Goal: Information Seeking & Learning: Compare options

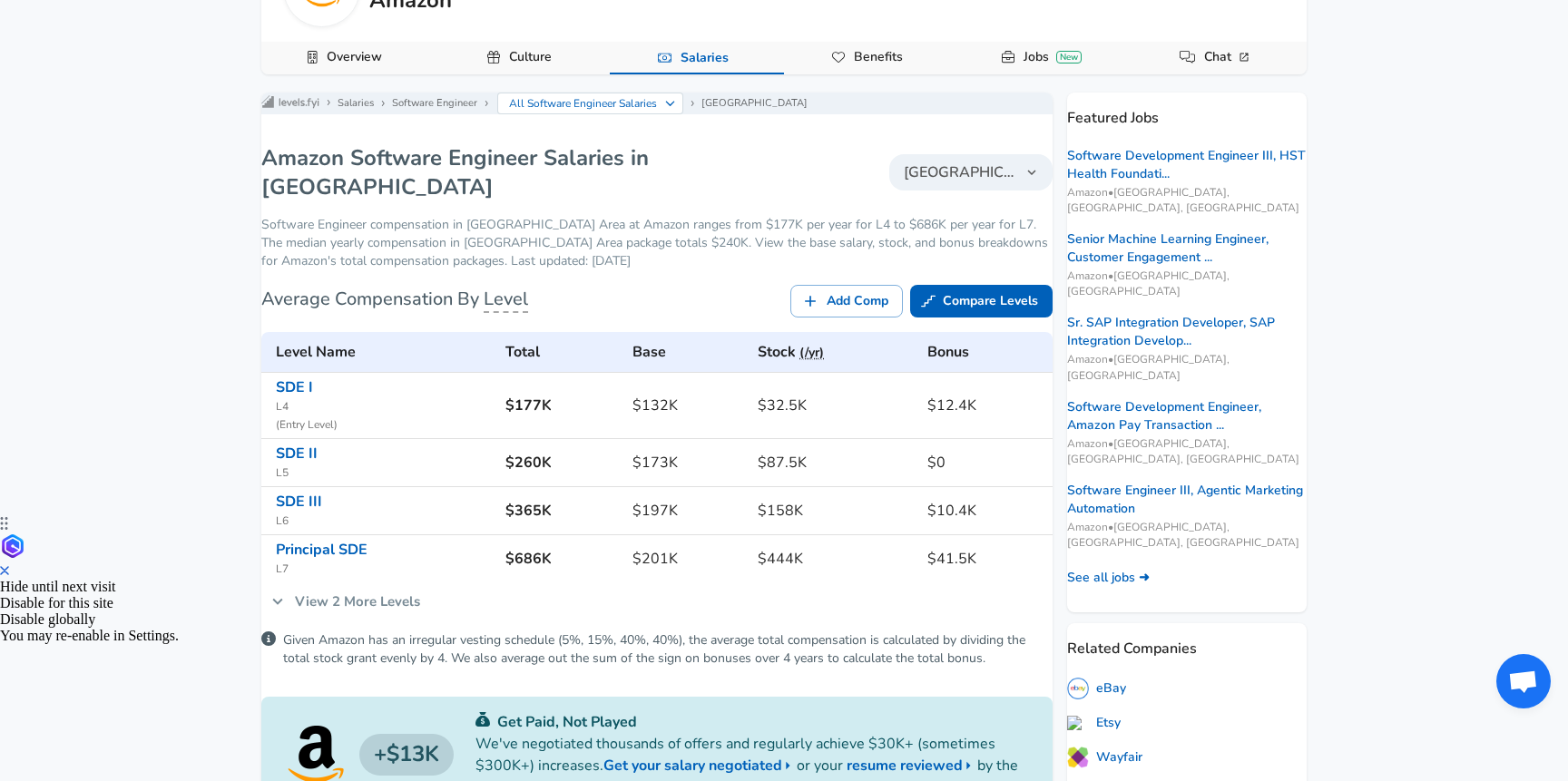
scroll to position [278, 0]
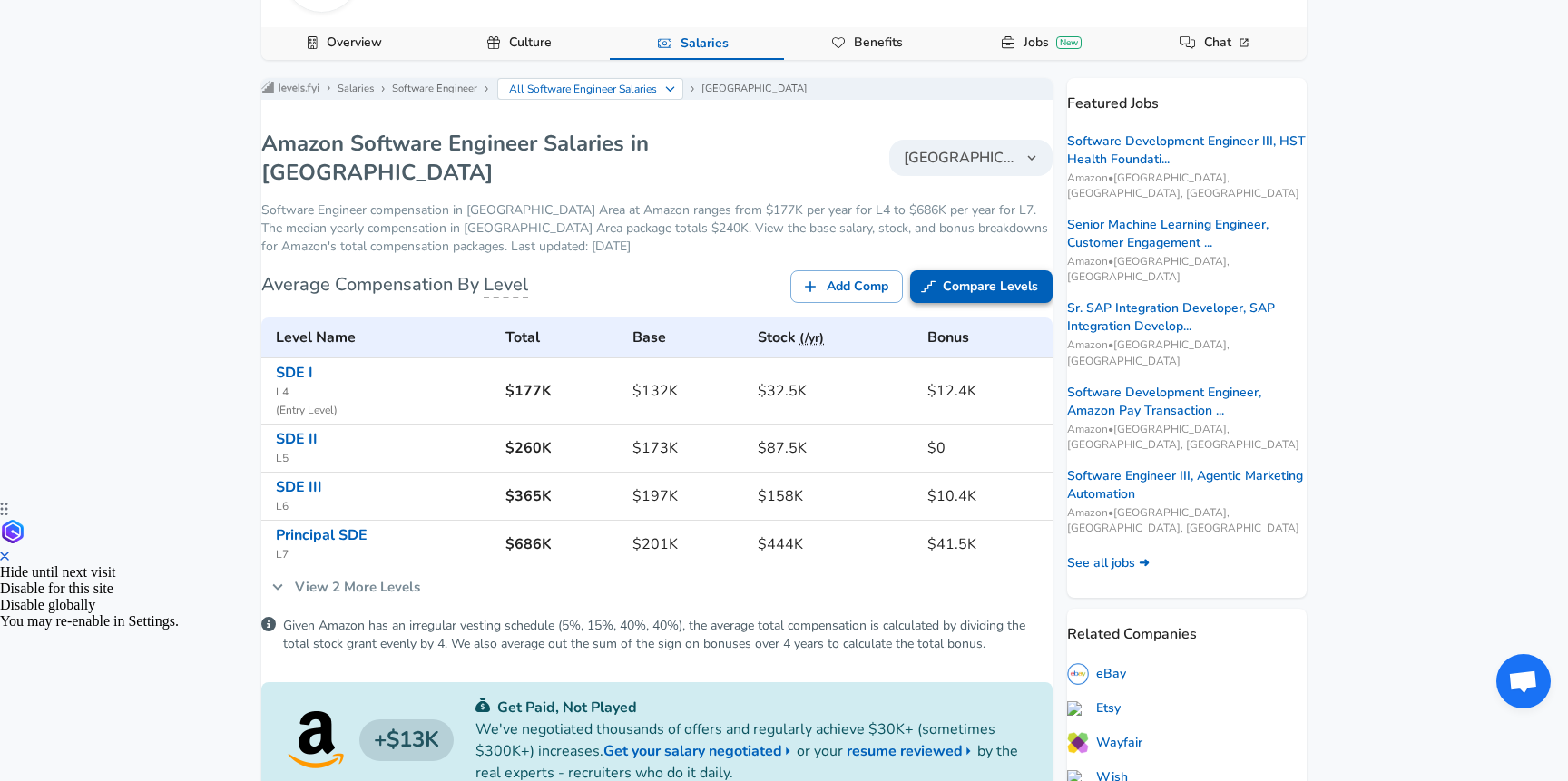
click at [946, 304] on link "Compare Levels" at bounding box center [981, 287] width 143 height 34
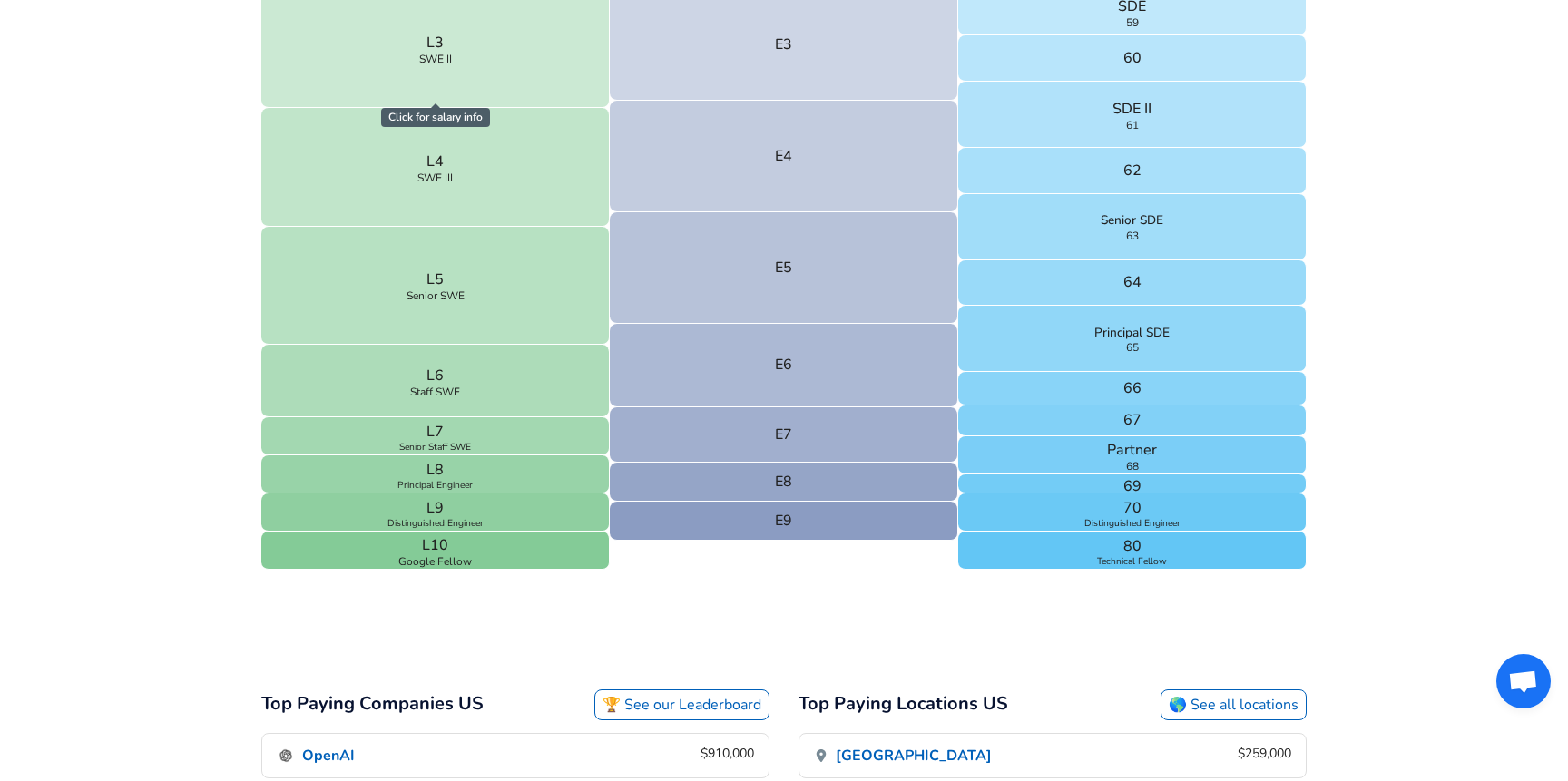
scroll to position [808, 0]
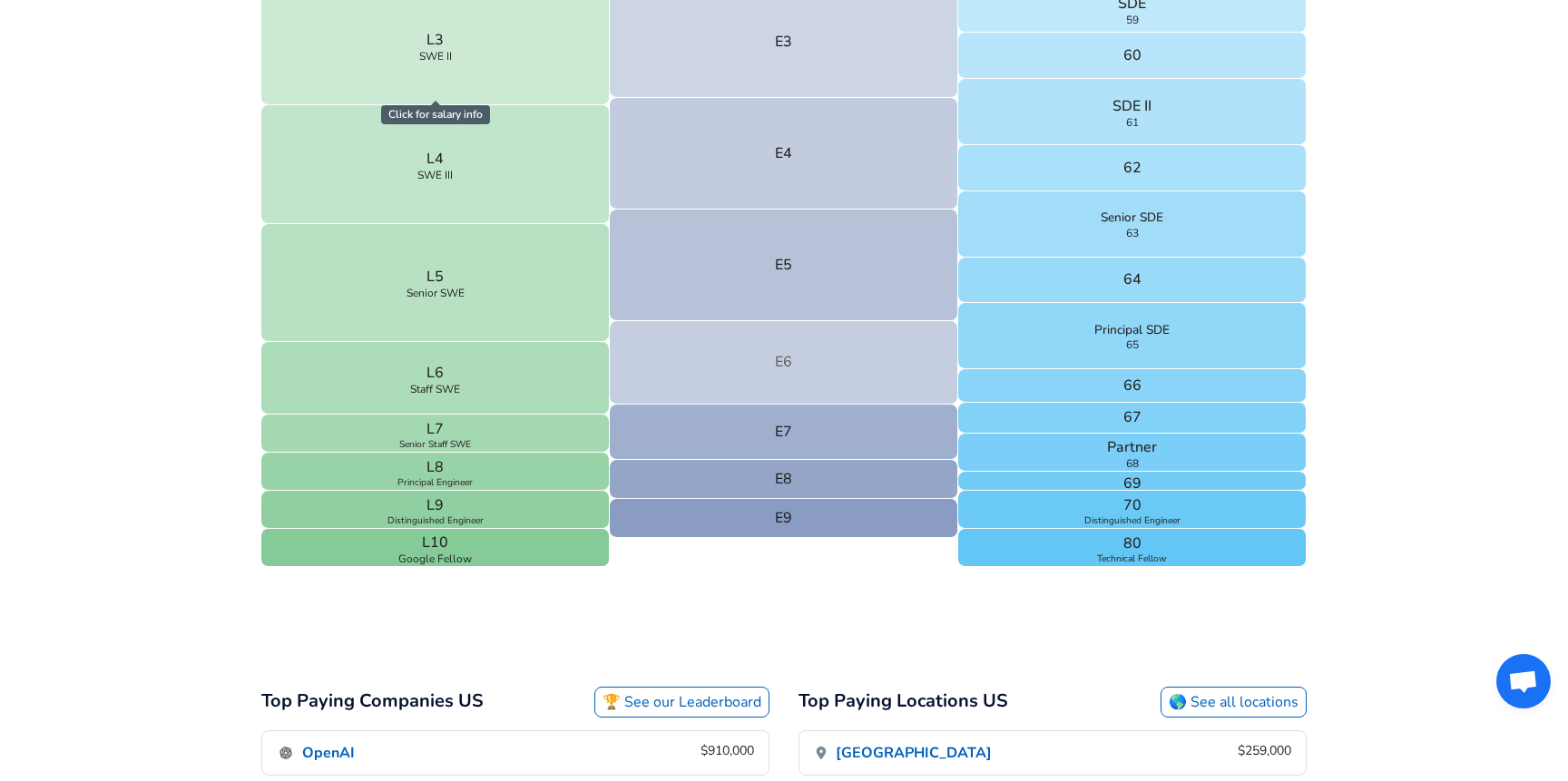
click at [765, 360] on button "E6" at bounding box center [784, 362] width 348 height 83
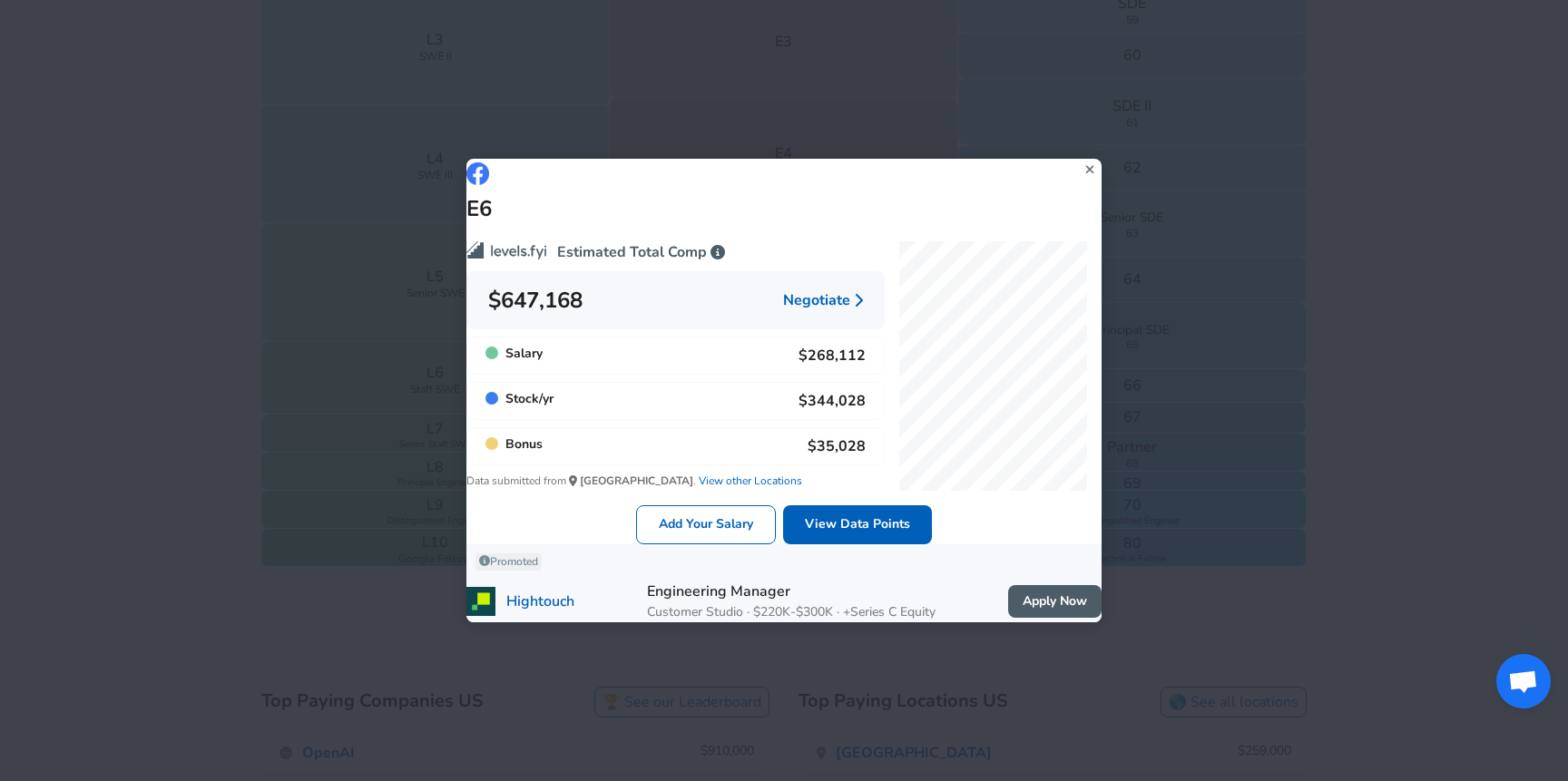
click at [1078, 156] on icon at bounding box center [1090, 169] width 25 height 27
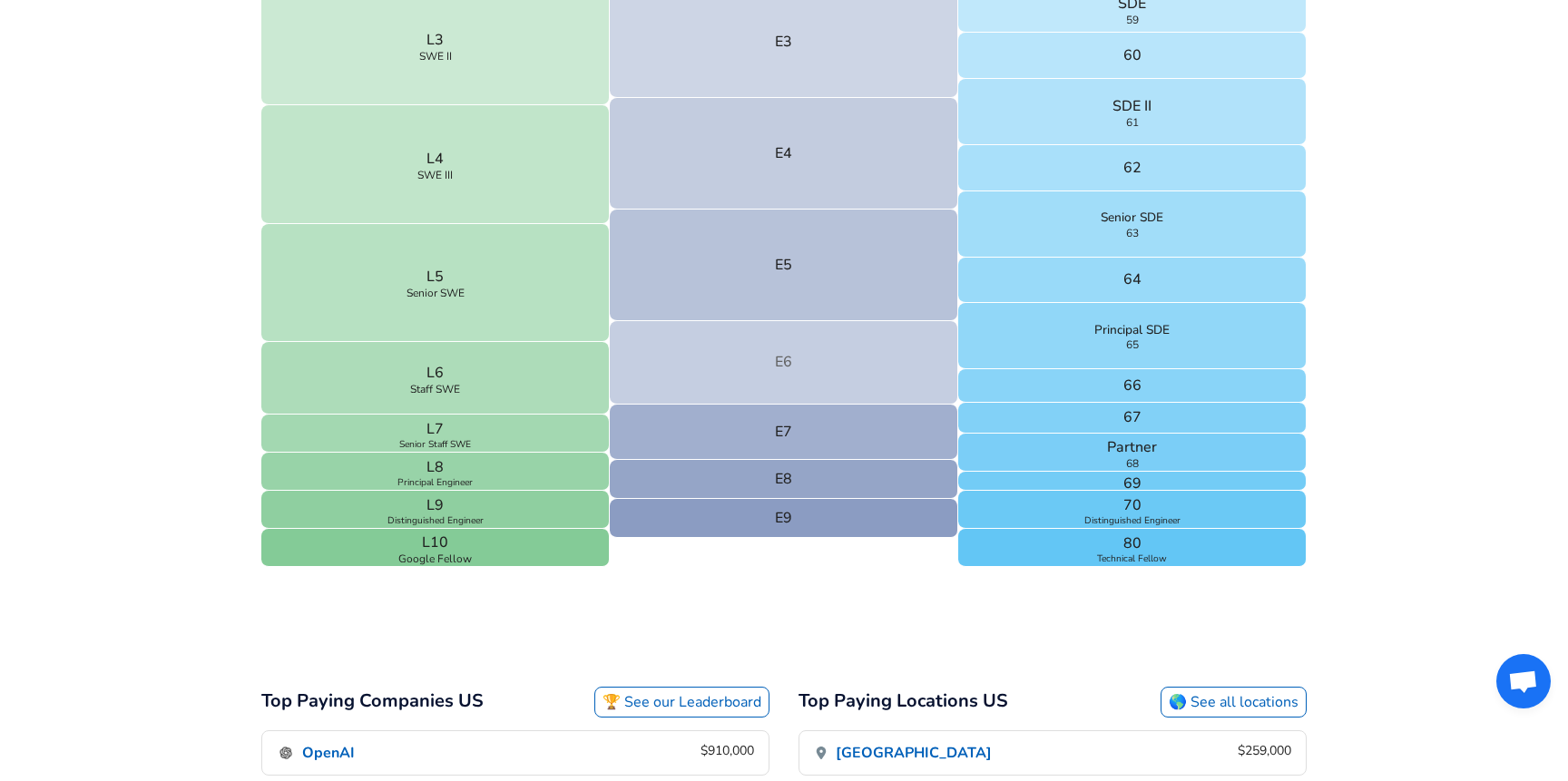
click at [802, 384] on button "E6" at bounding box center [784, 362] width 348 height 83
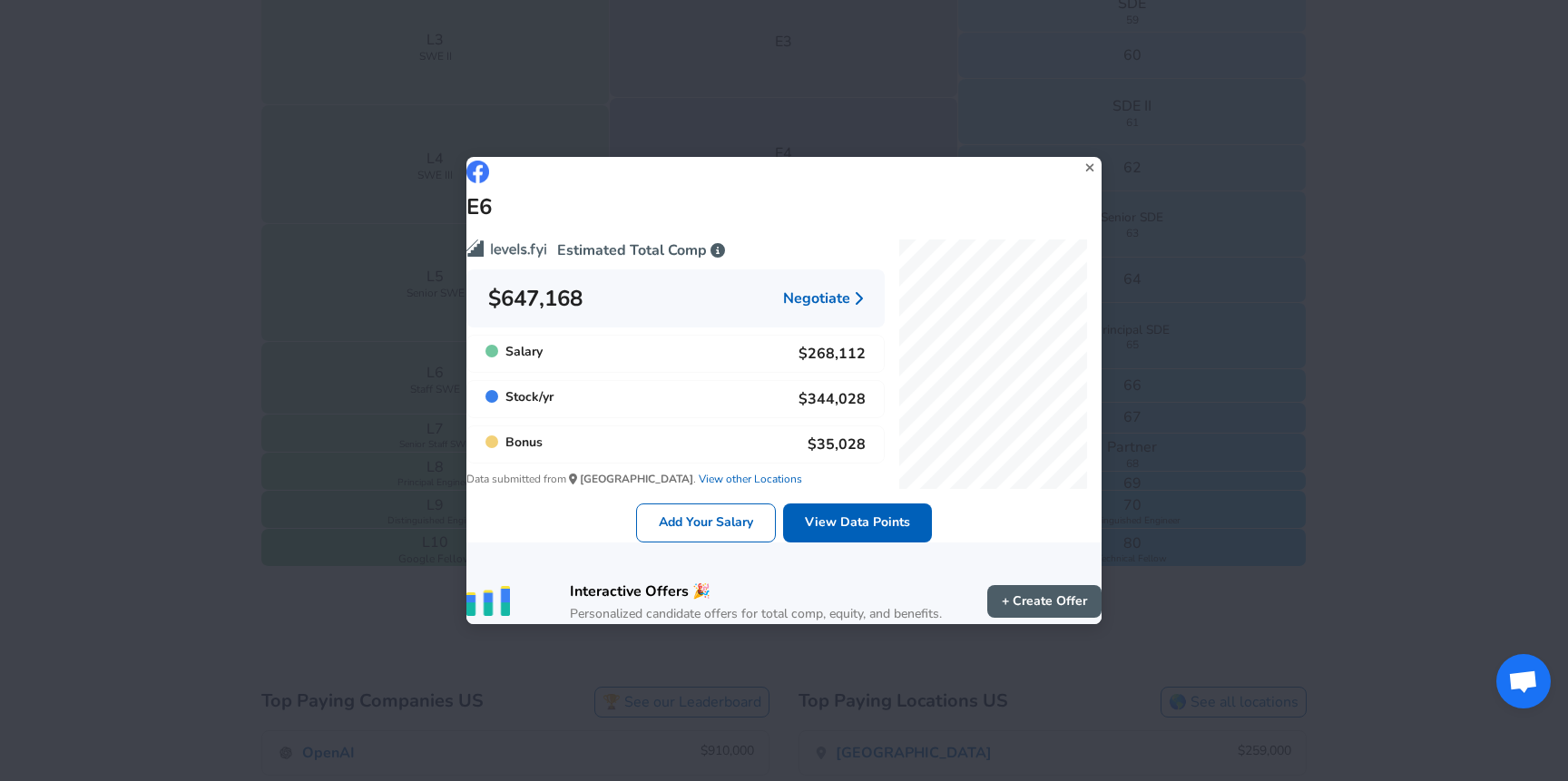
click at [1078, 154] on icon at bounding box center [1090, 167] width 25 height 27
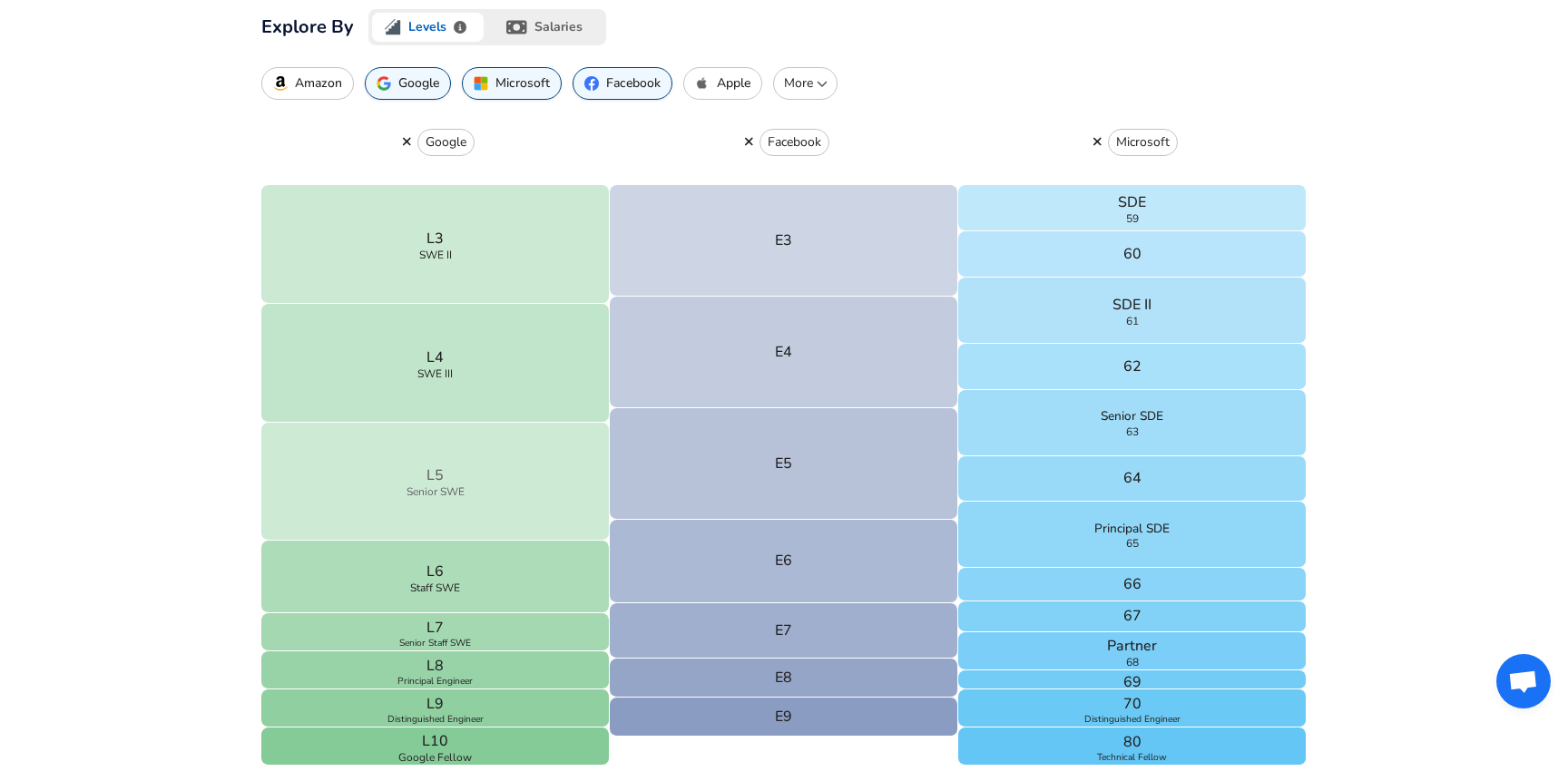
scroll to position [614, 0]
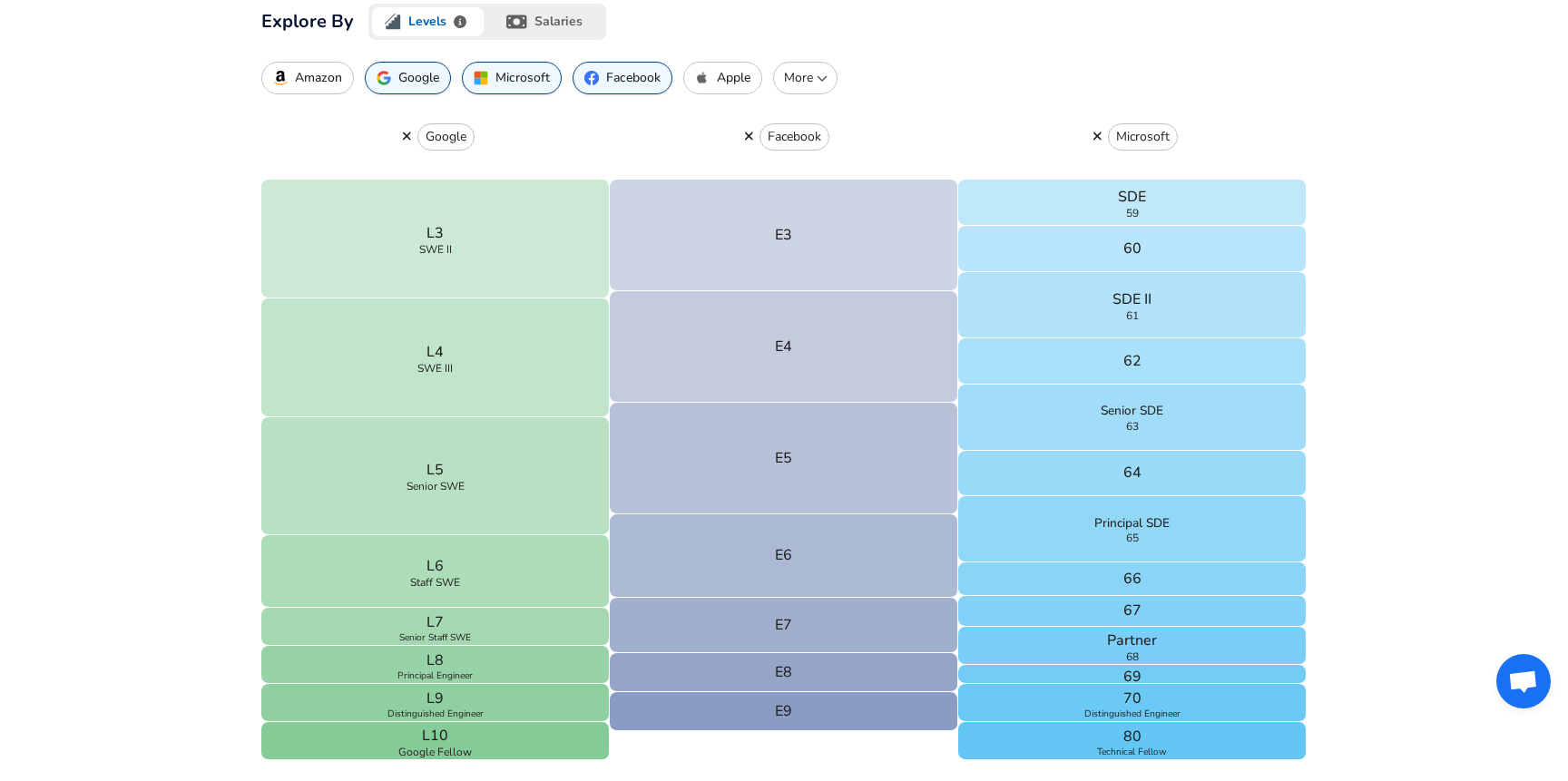
click at [311, 72] on p "Amazon" at bounding box center [319, 77] width 48 height 15
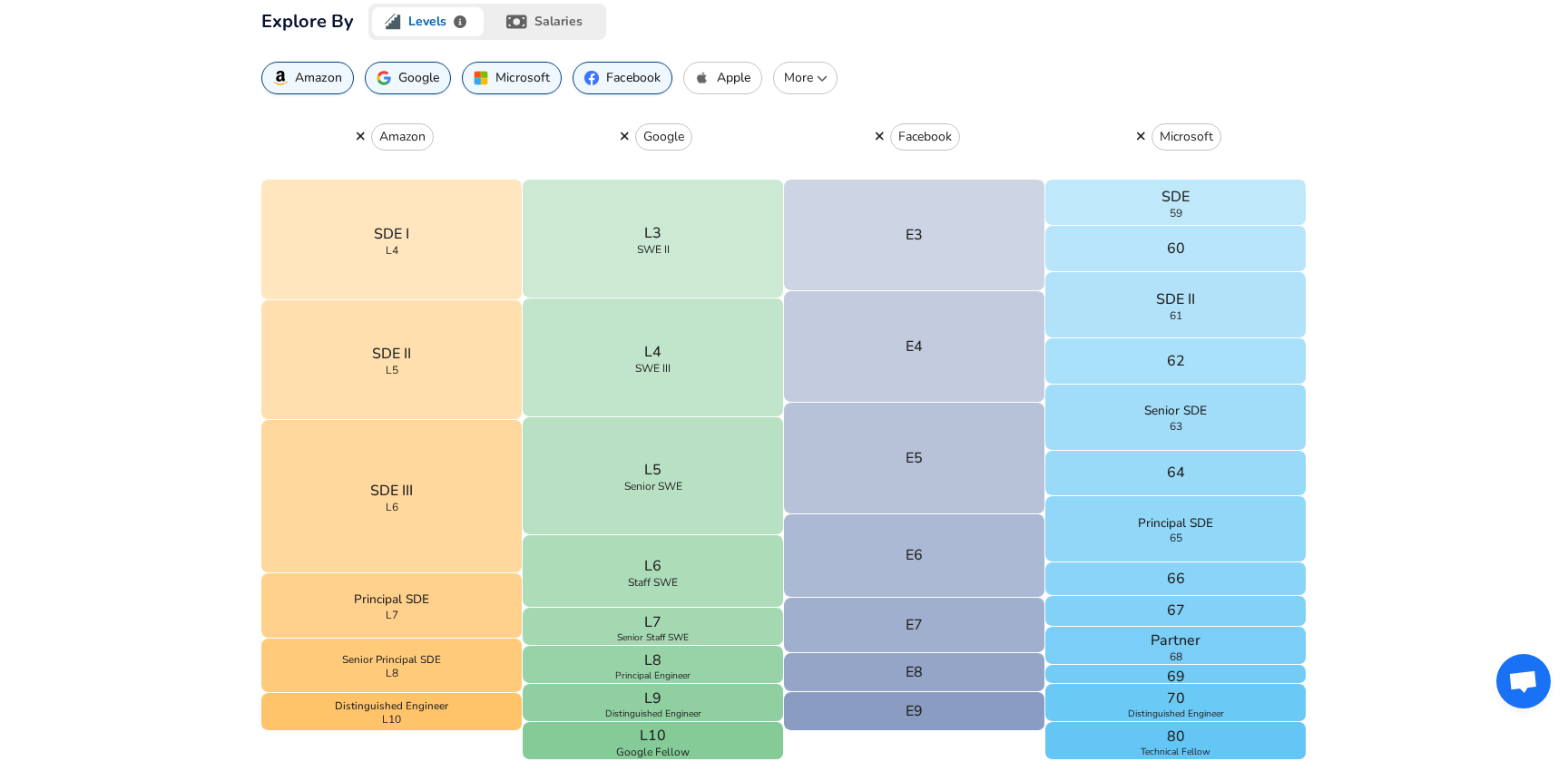
click at [625, 138] on icon "button" at bounding box center [625, 137] width 8 height 8
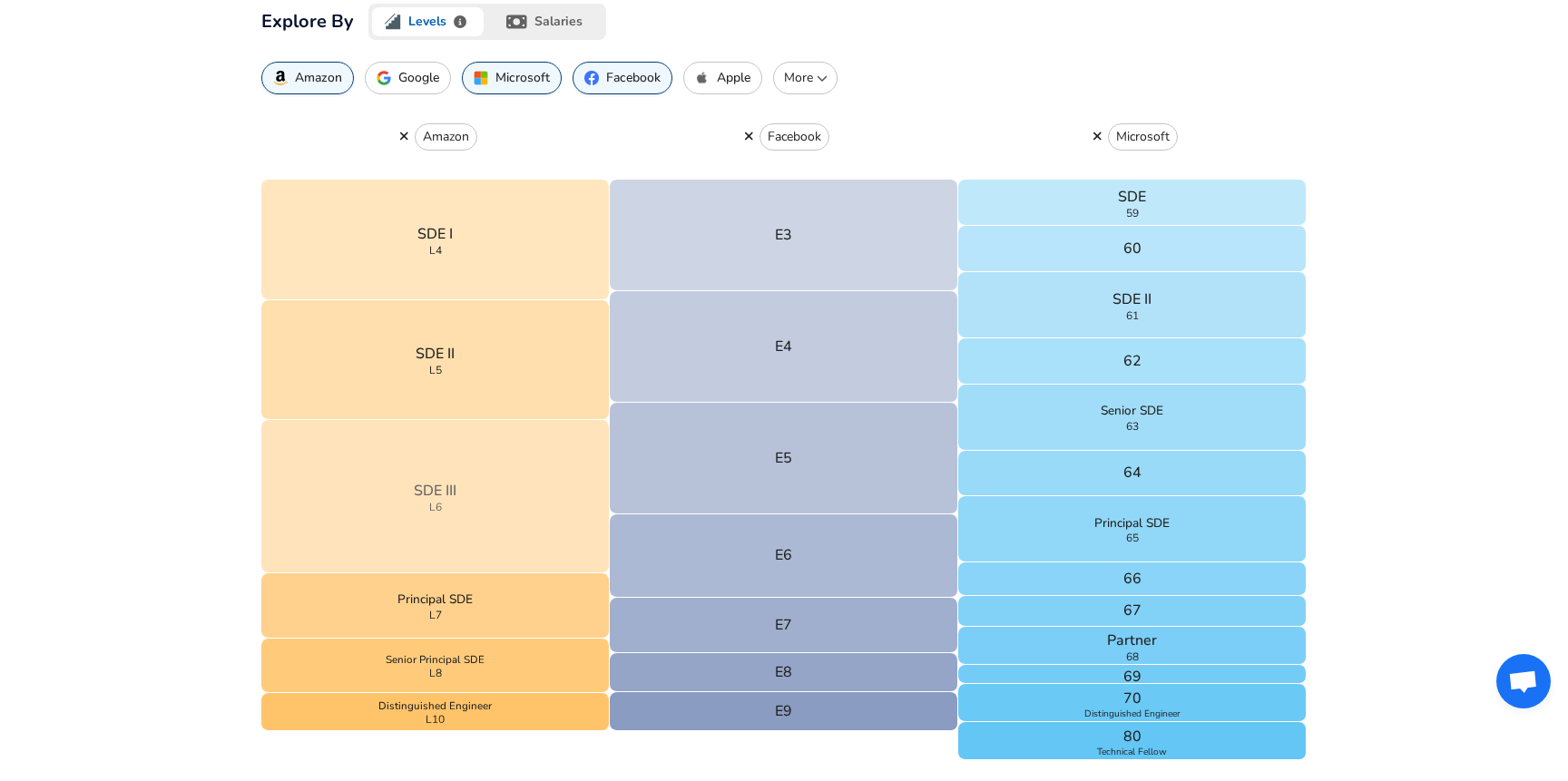
click at [370, 514] on button "SDE III L6" at bounding box center [436, 496] width 348 height 153
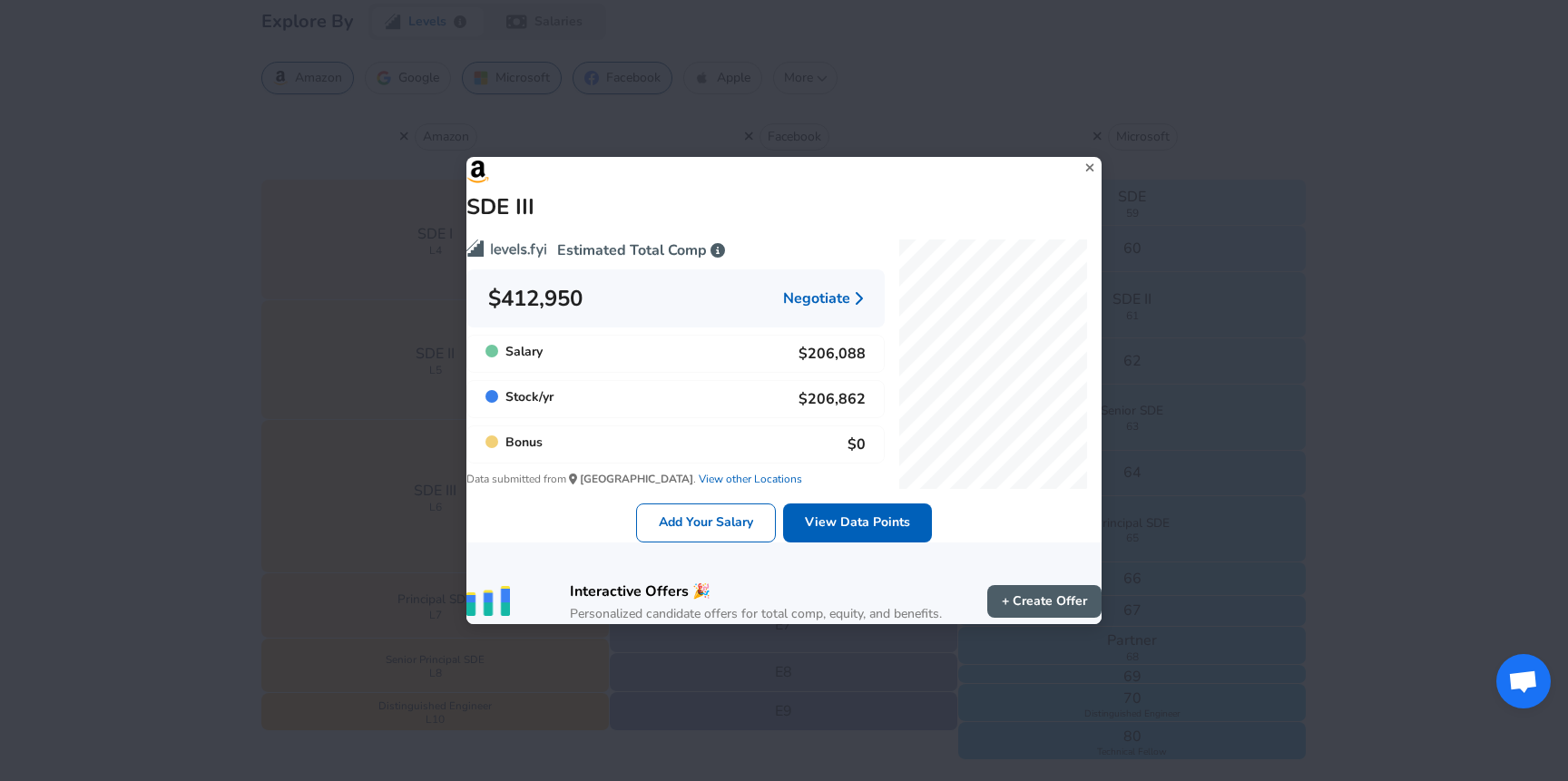
click at [1078, 159] on icon at bounding box center [1090, 167] width 25 height 27
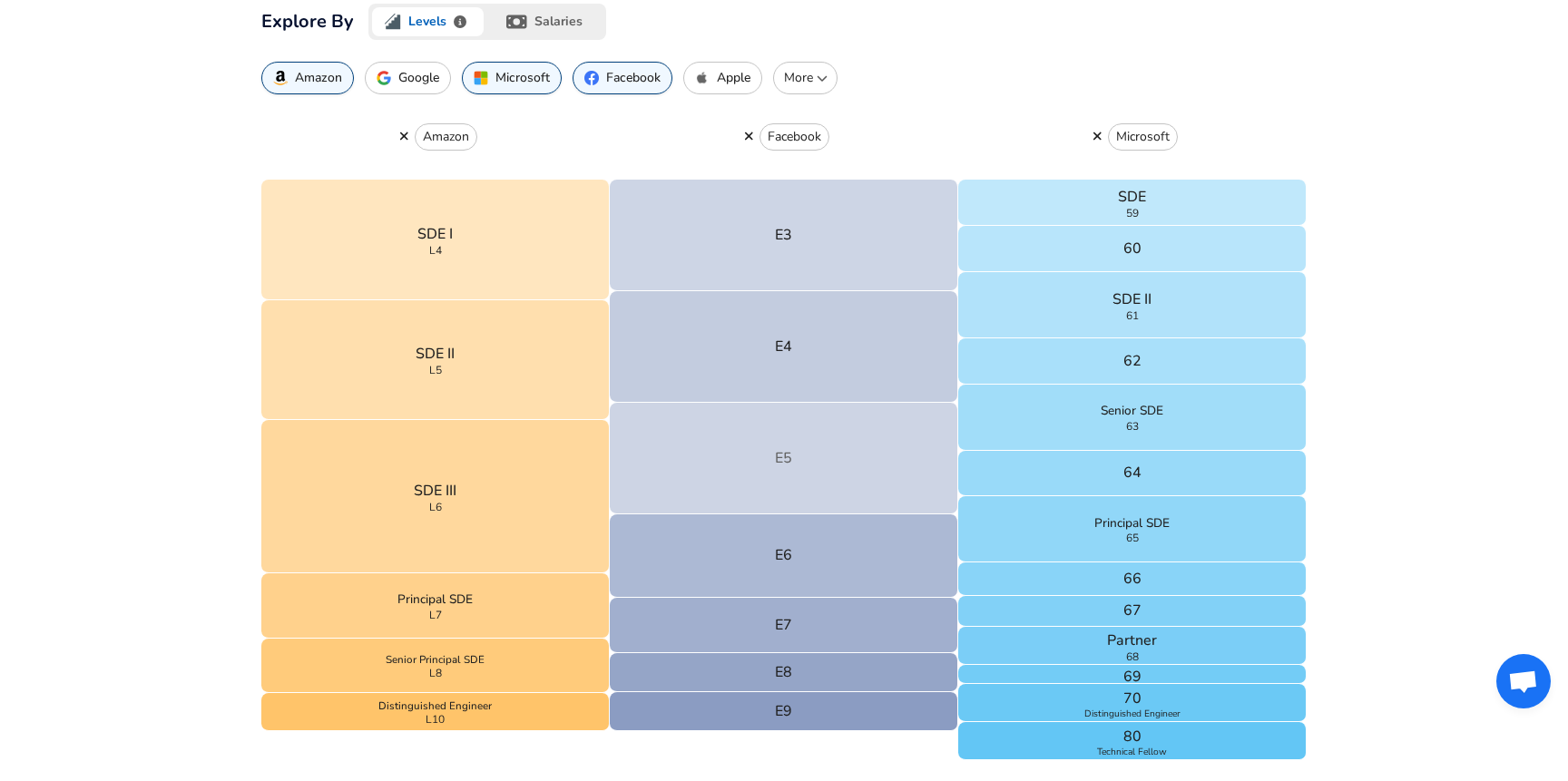
click at [755, 453] on button "E5" at bounding box center [784, 458] width 348 height 112
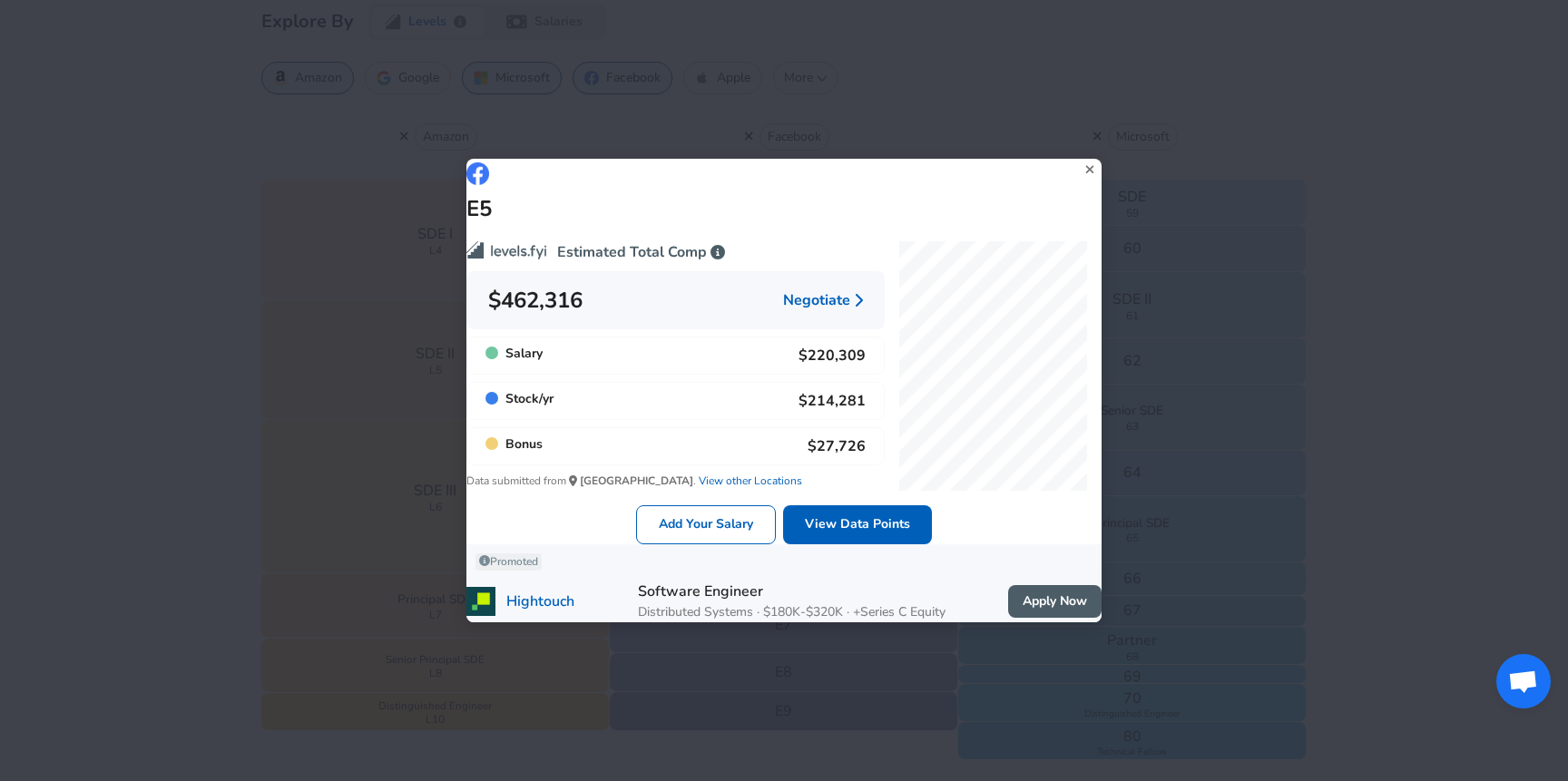
click at [1078, 156] on icon at bounding box center [1090, 169] width 25 height 27
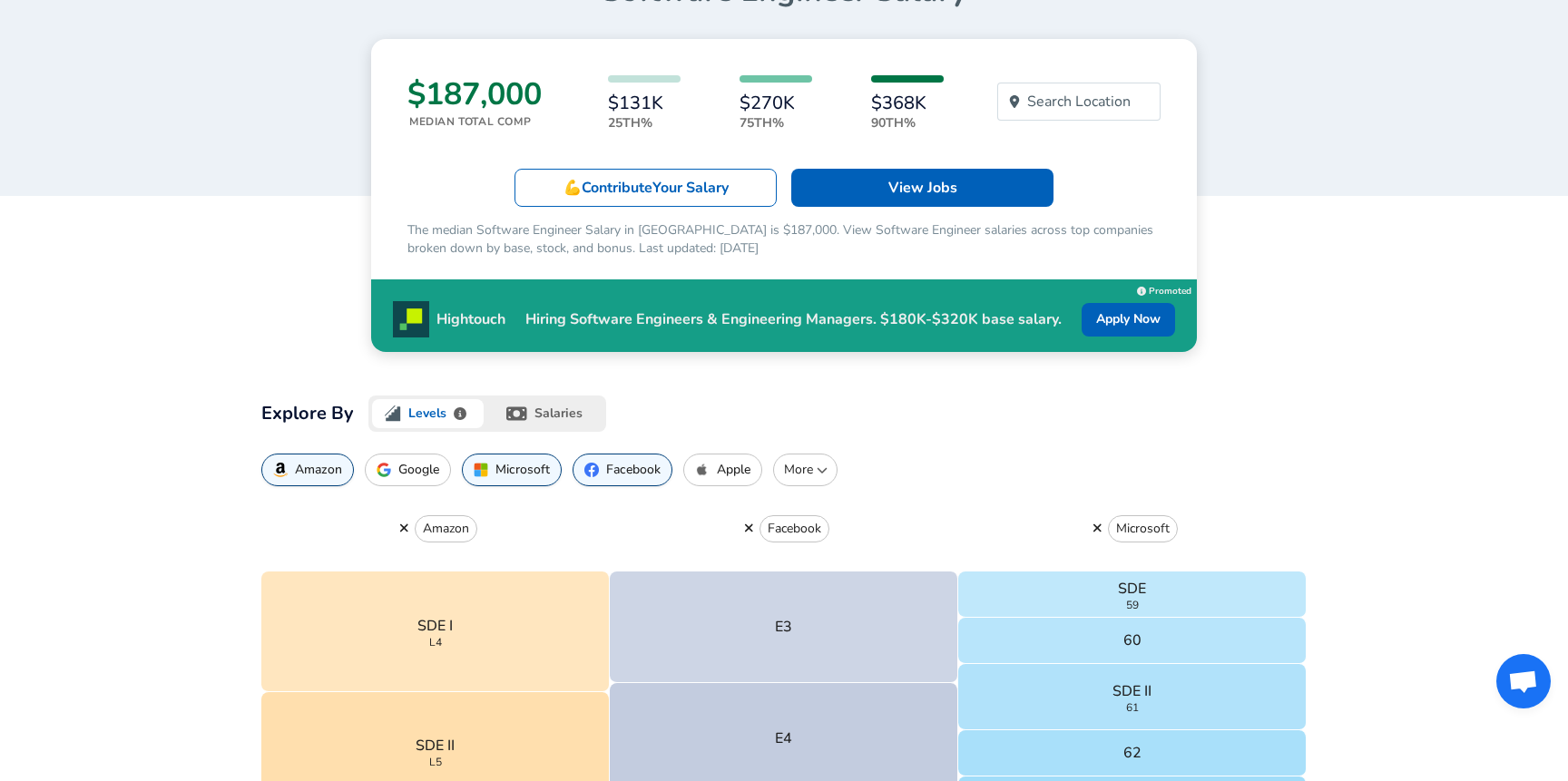
scroll to position [167, 0]
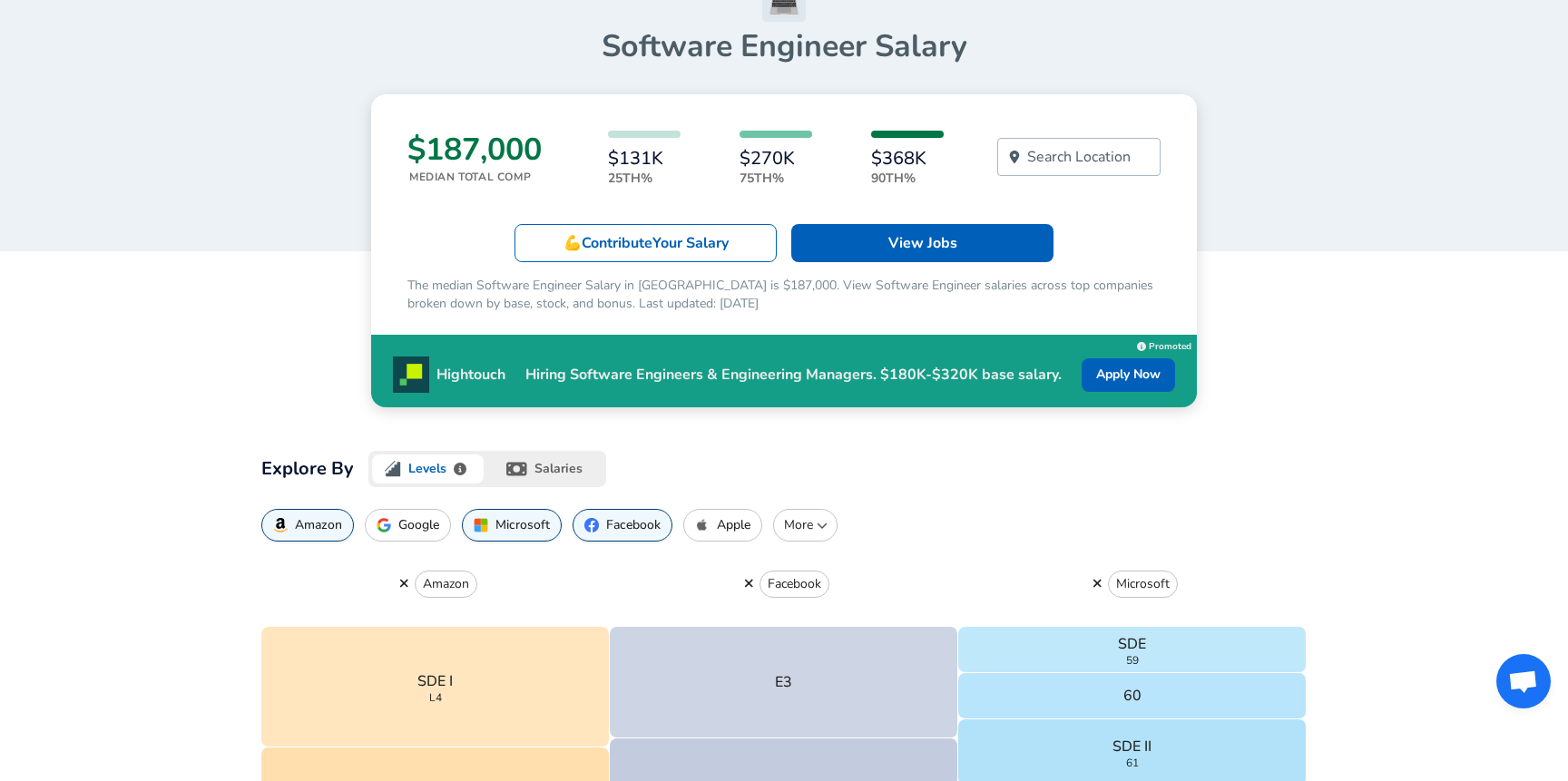
click at [1092, 142] on div "Search Location" at bounding box center [1078, 156] width 163 height 38
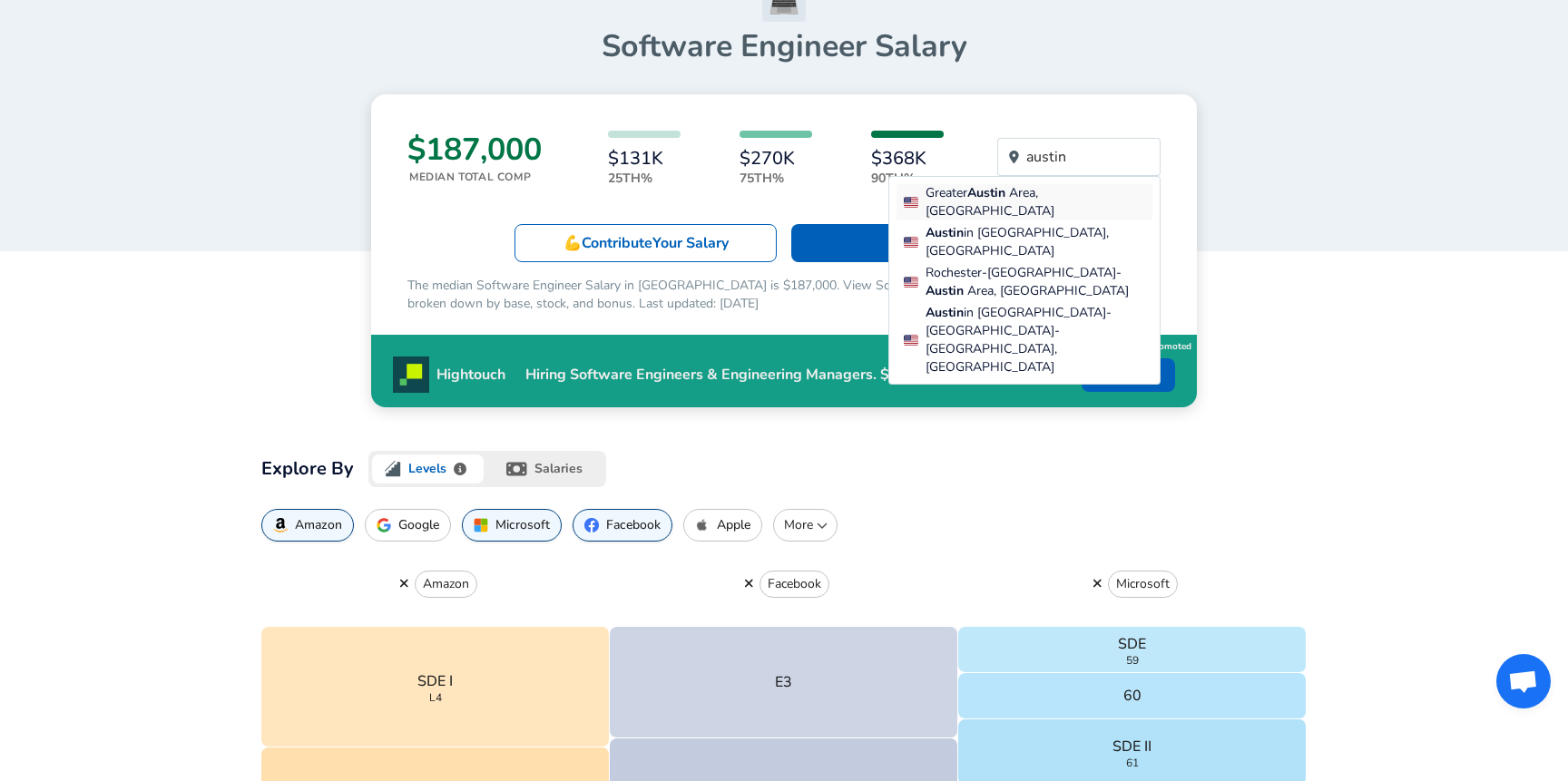
type input "austin"
click at [1027, 197] on span "Area, [GEOGRAPHIC_DATA]" at bounding box center [990, 202] width 129 height 36
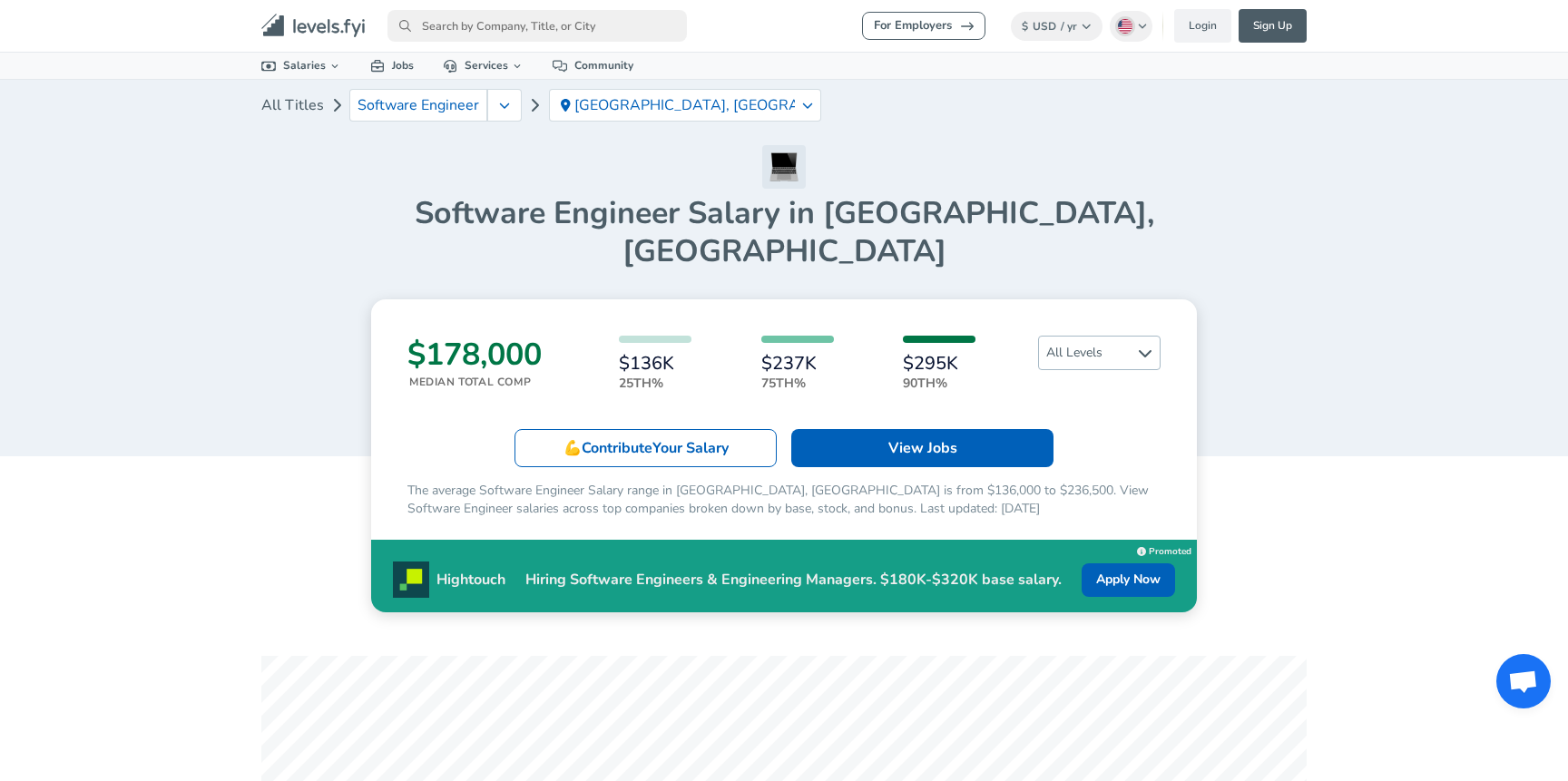
click at [1152, 337] on span "All Levels" at bounding box center [1099, 352] width 121 height 33
click at [1371, 180] on div "All Titles Software Engineer [GEOGRAPHIC_DATA] Area, [GEOGRAPHIC_DATA] Software…" at bounding box center [784, 175] width 1568 height 190
